Goal: Check status: Check status

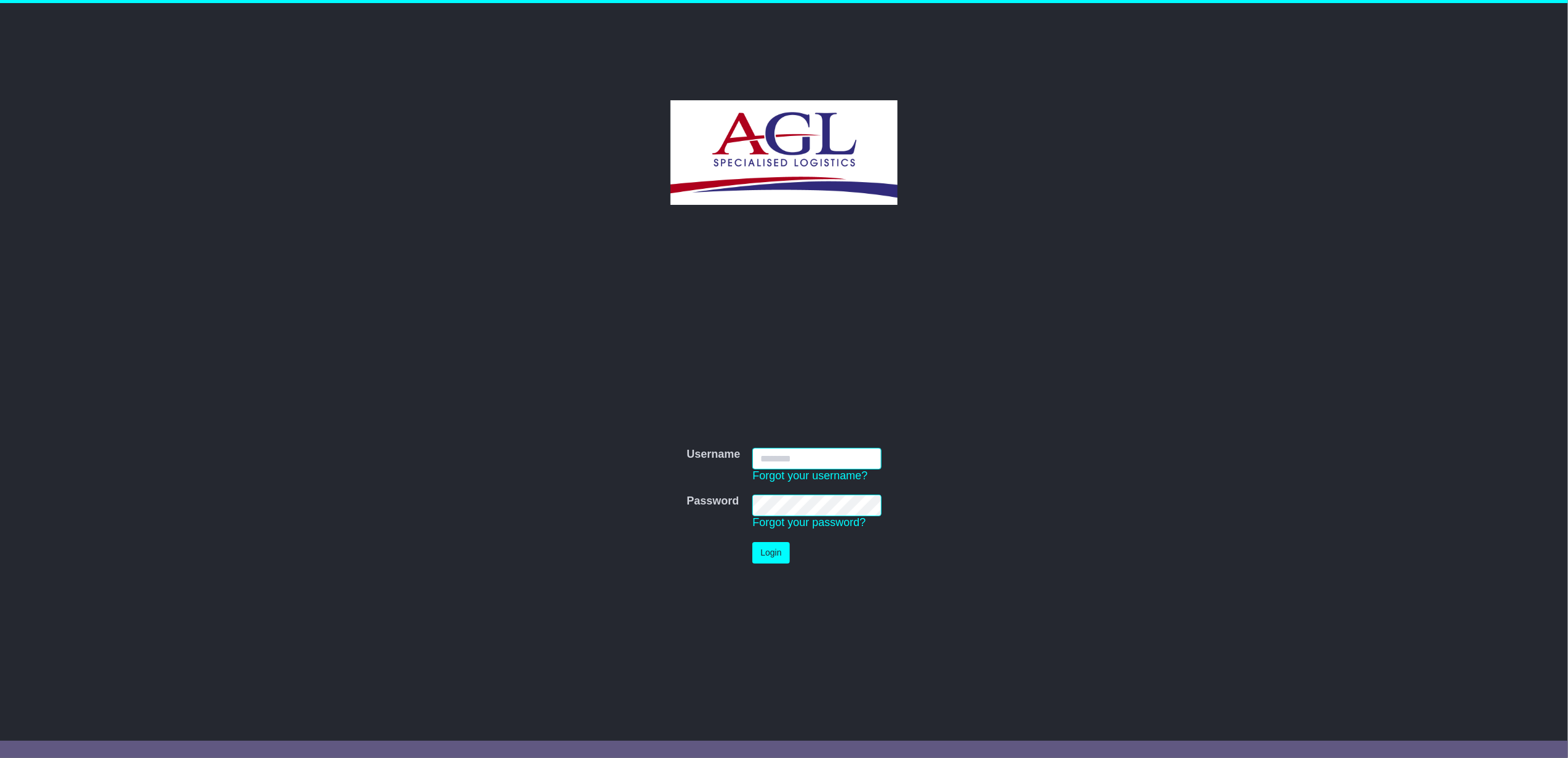
type input "**********"
click at [767, 552] on button "Login" at bounding box center [771, 553] width 37 height 21
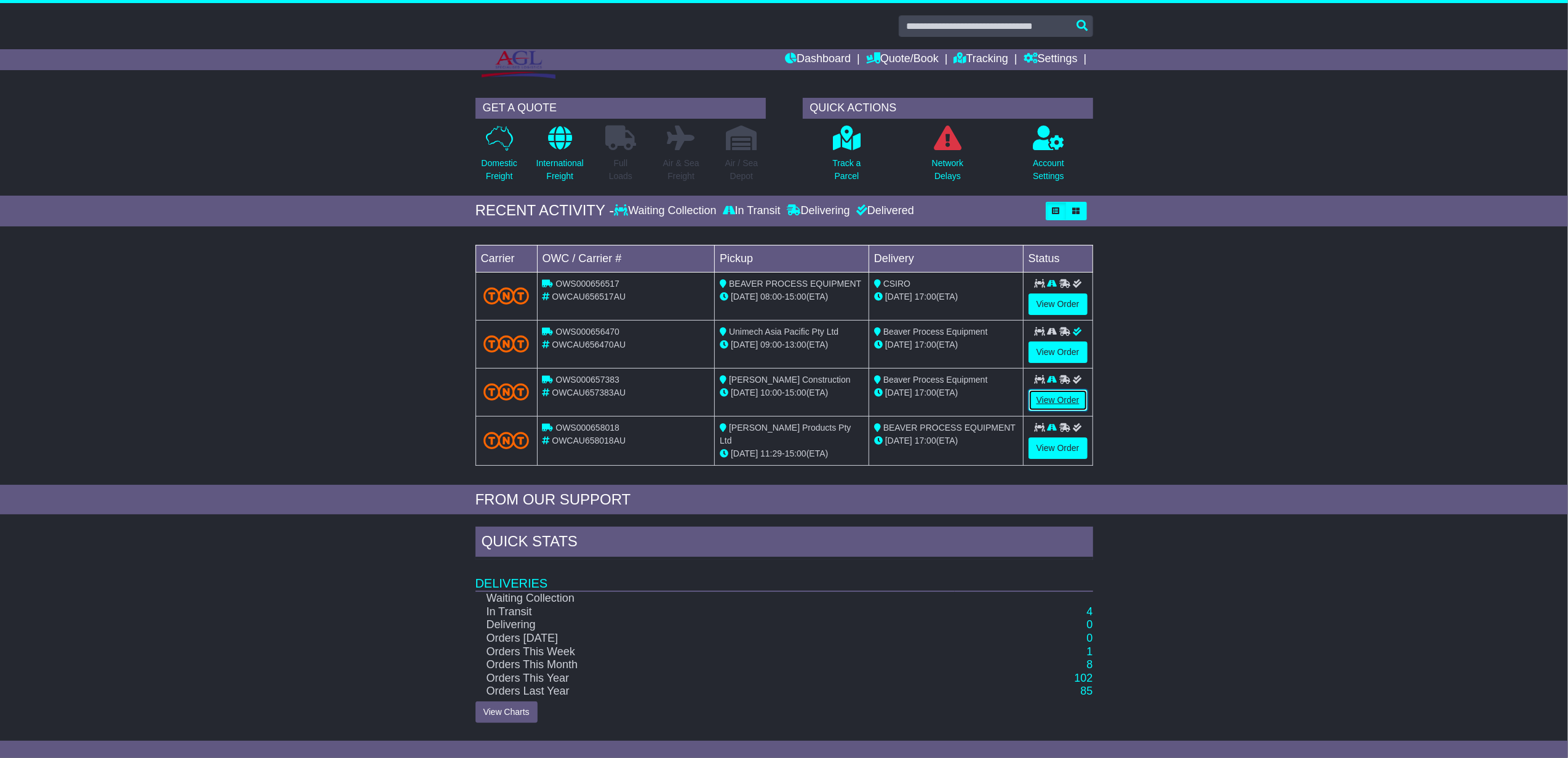
click at [1051, 397] on link "View Order" at bounding box center [1058, 400] width 59 height 21
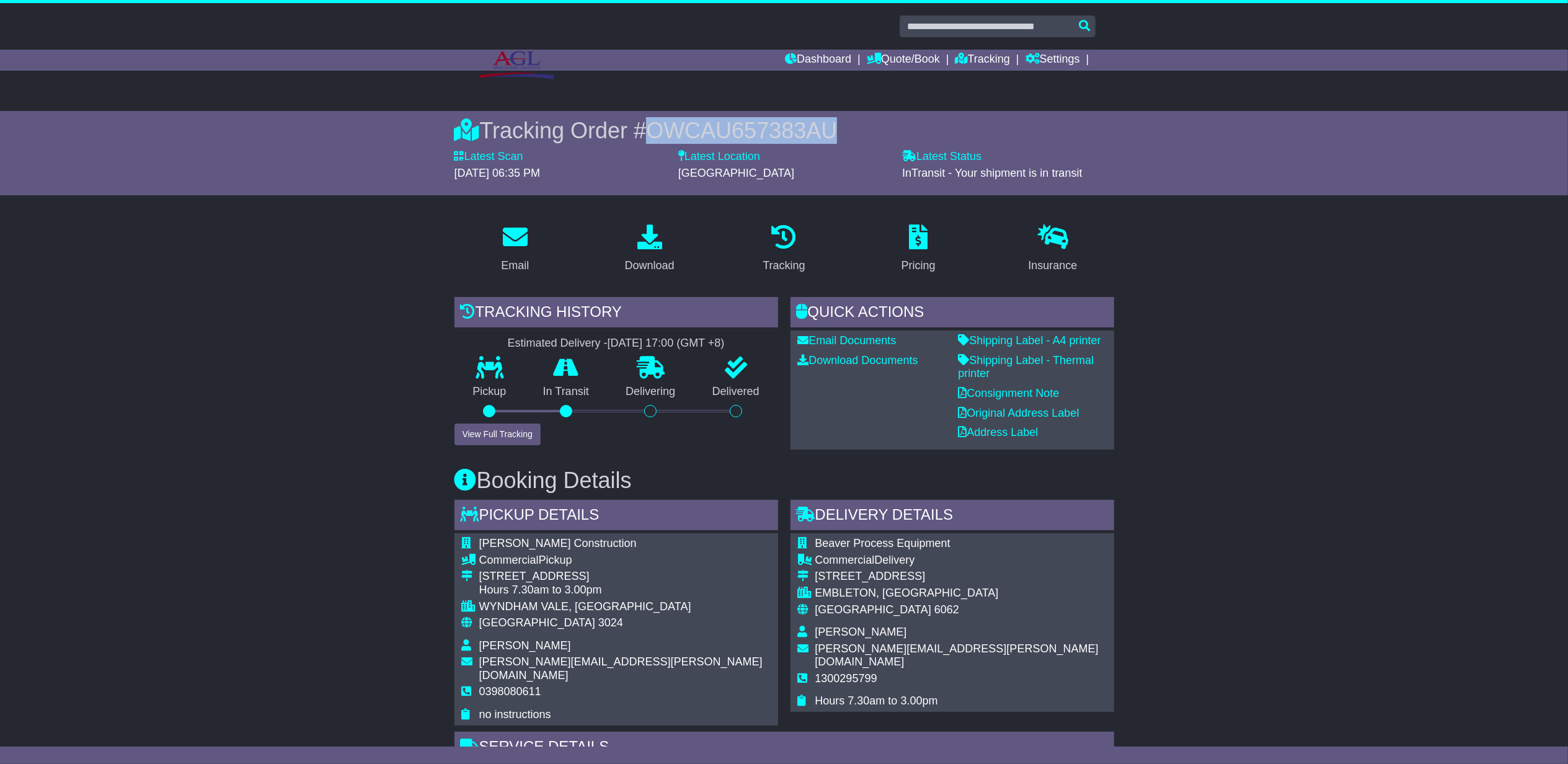
drag, startPoint x: 653, startPoint y: 128, endPoint x: 853, endPoint y: 133, distance: 200.1
click at [853, 133] on div "Tracking Order # OWCAU657383AU" at bounding box center [785, 131] width 660 height 27
copy span "OWCAU657383AU"
